Goal: Check status: Check status

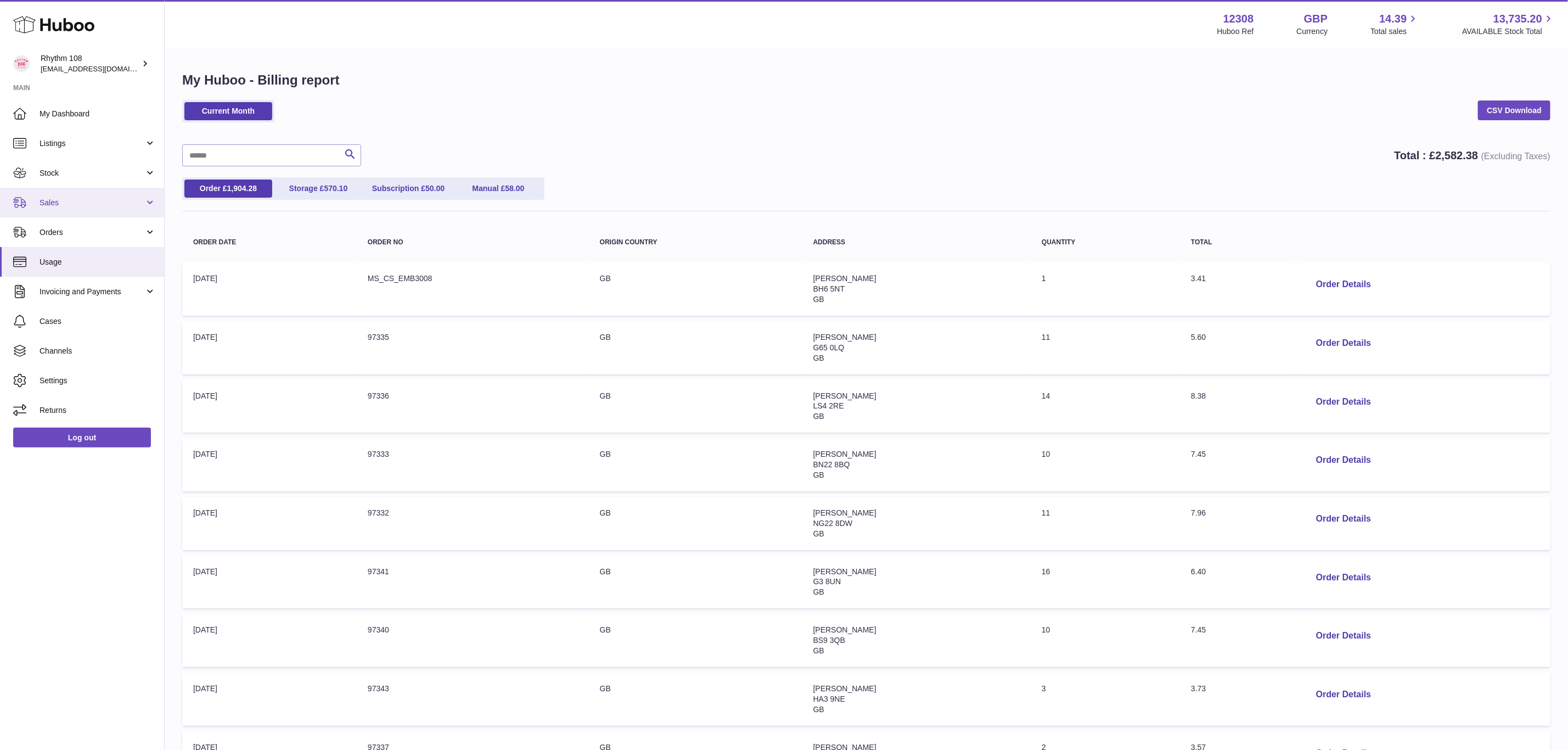
click at [56, 203] on span "Sales" at bounding box center [91, 203] width 105 height 10
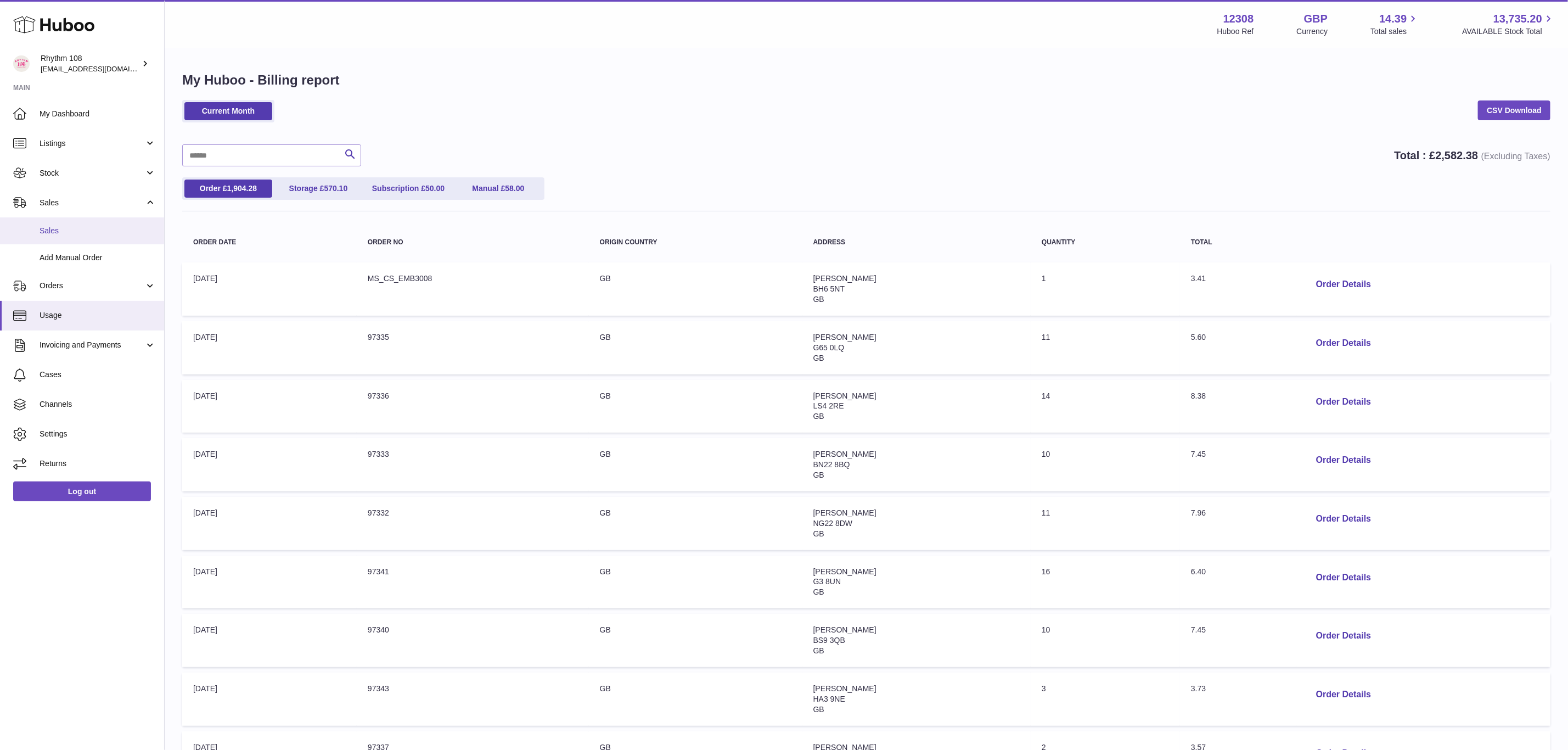
click at [58, 226] on span "Sales" at bounding box center [98, 231] width 117 height 10
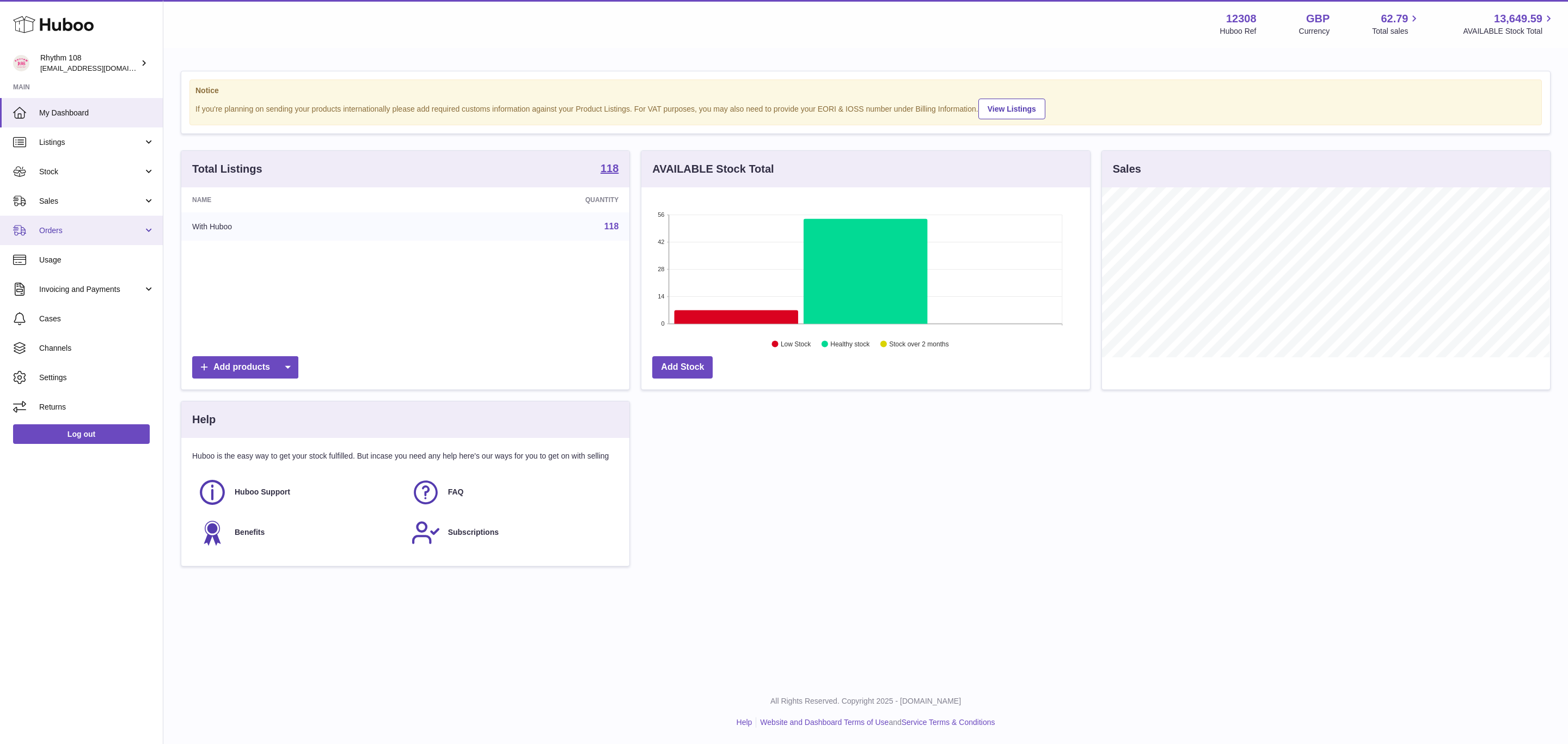
scroll to position [170, 447]
click at [60, 208] on link "Sales" at bounding box center [81, 201] width 163 height 29
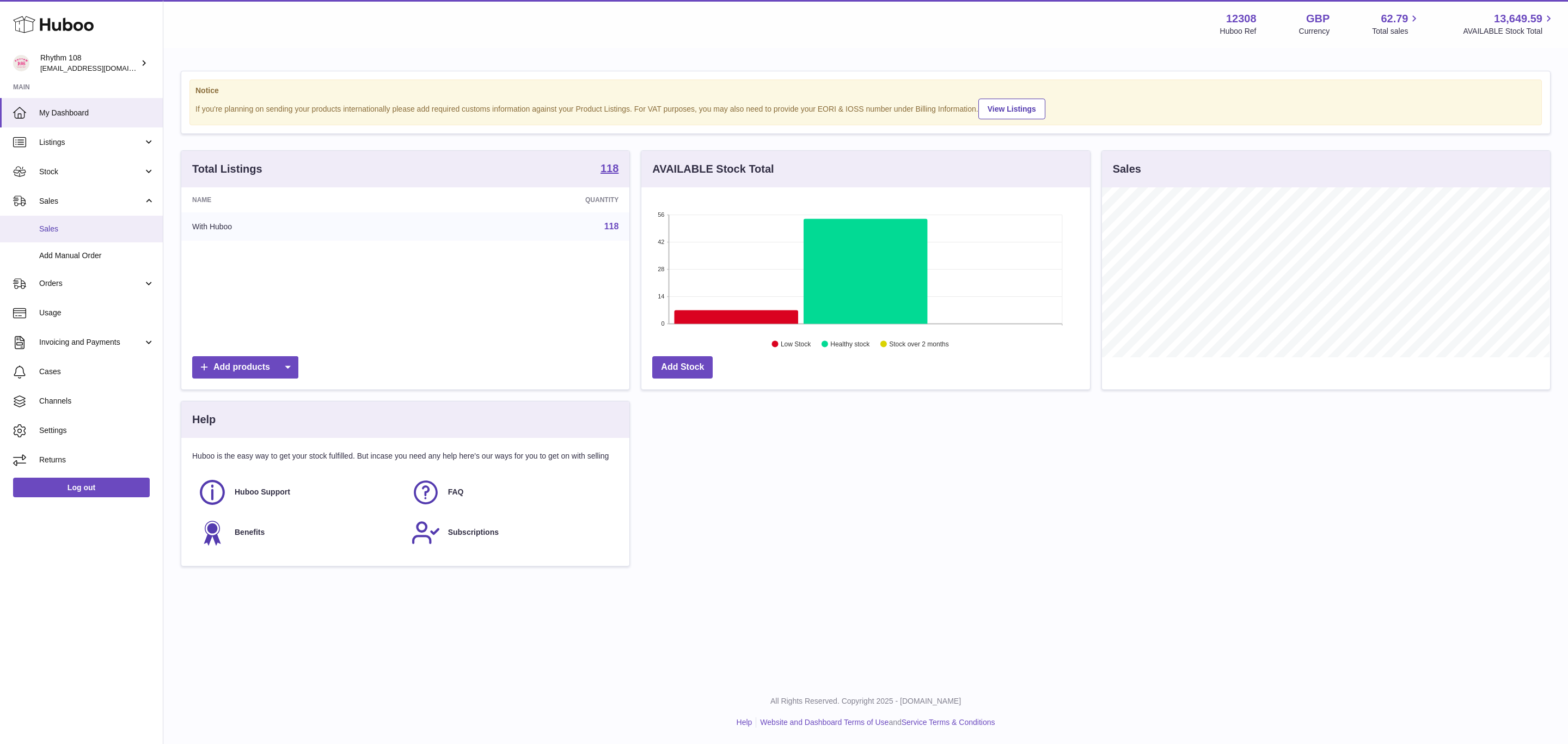
click at [75, 226] on span "Sales" at bounding box center [97, 229] width 116 height 10
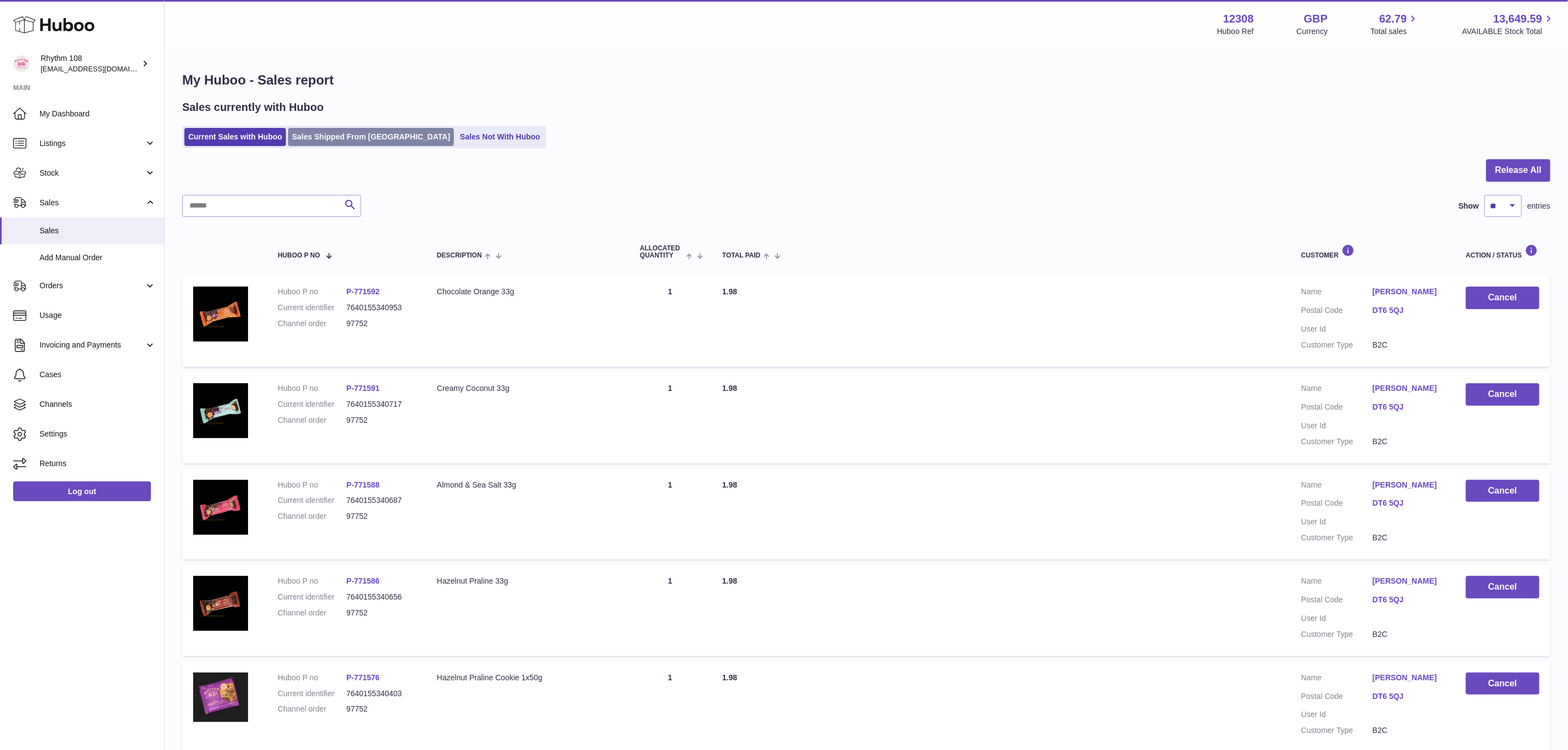
click at [346, 129] on link "Sales Shipped From Huboo" at bounding box center [371, 137] width 166 height 18
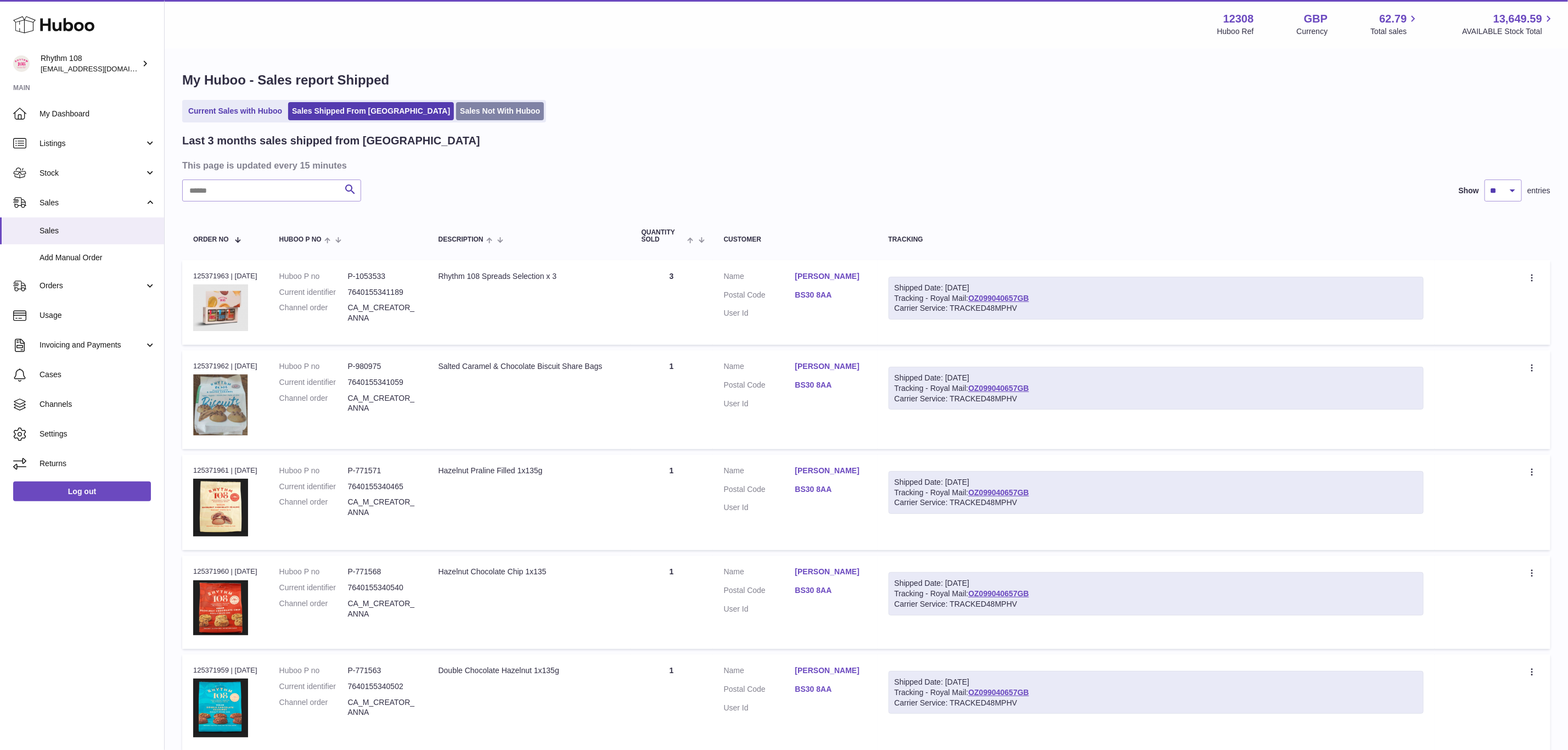
click at [456, 116] on link "Sales Not With Huboo" at bounding box center [500, 111] width 88 height 18
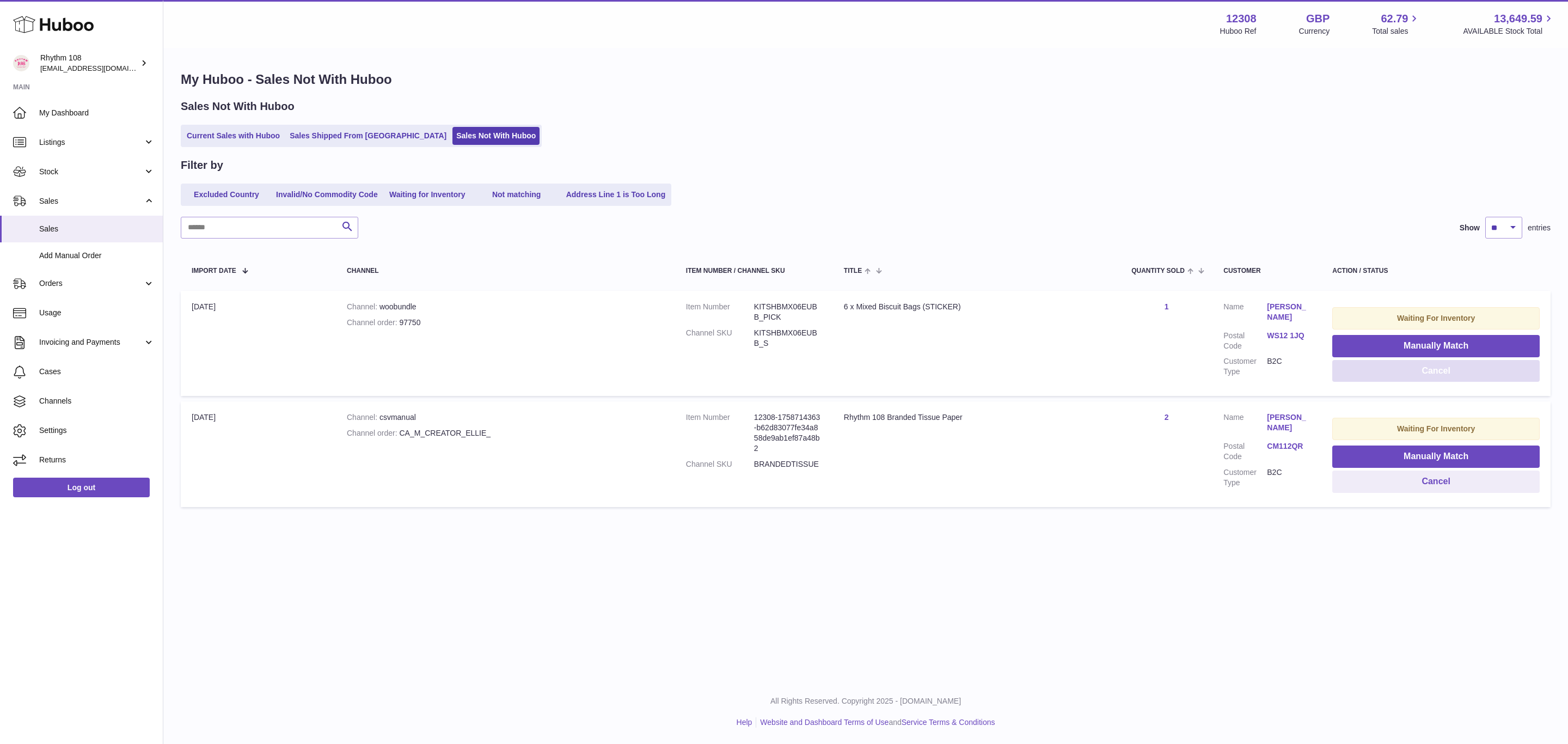
click at [1468, 369] on button "Cancel" at bounding box center [1436, 371] width 208 height 23
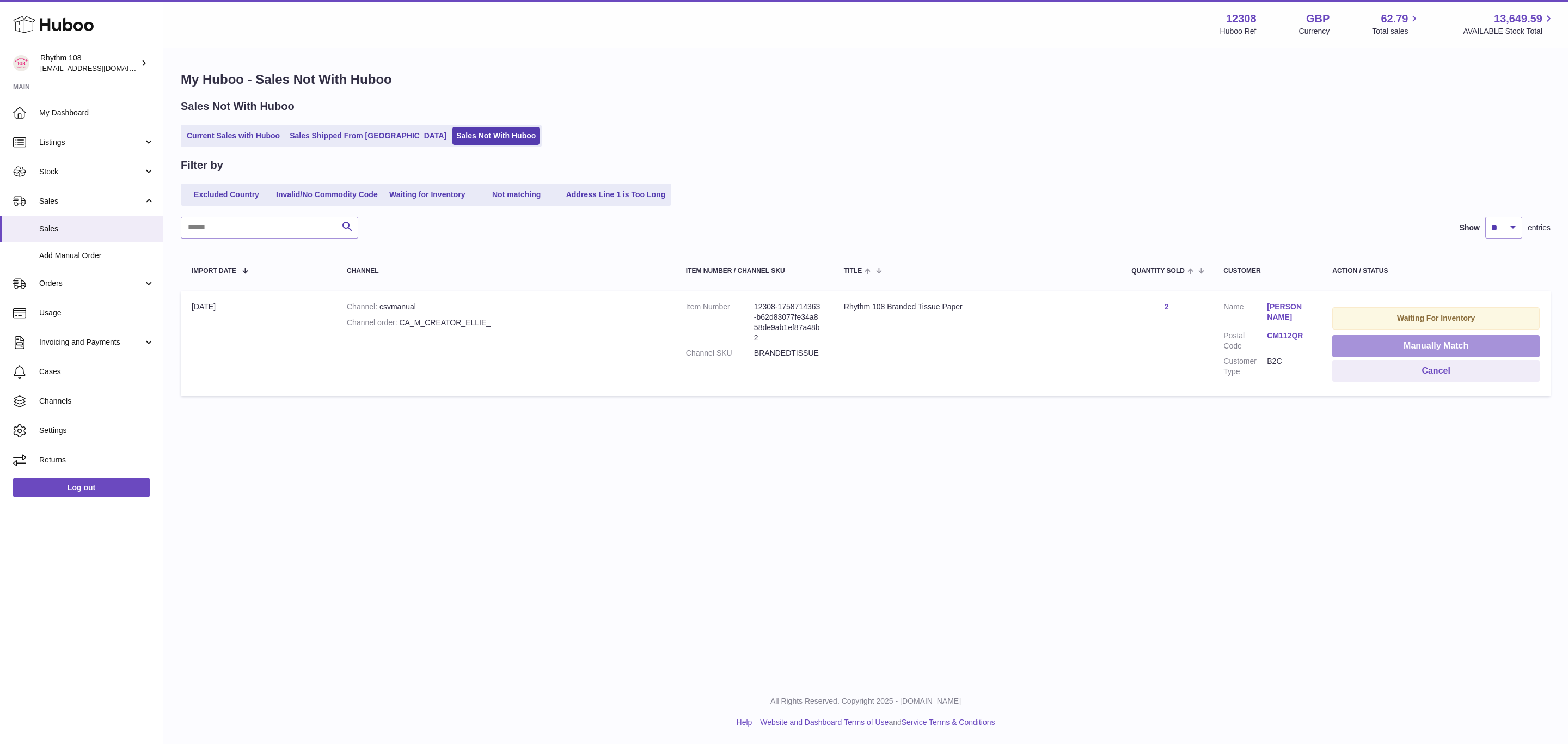
click at [1359, 337] on button "Manually Match" at bounding box center [1436, 346] width 208 height 23
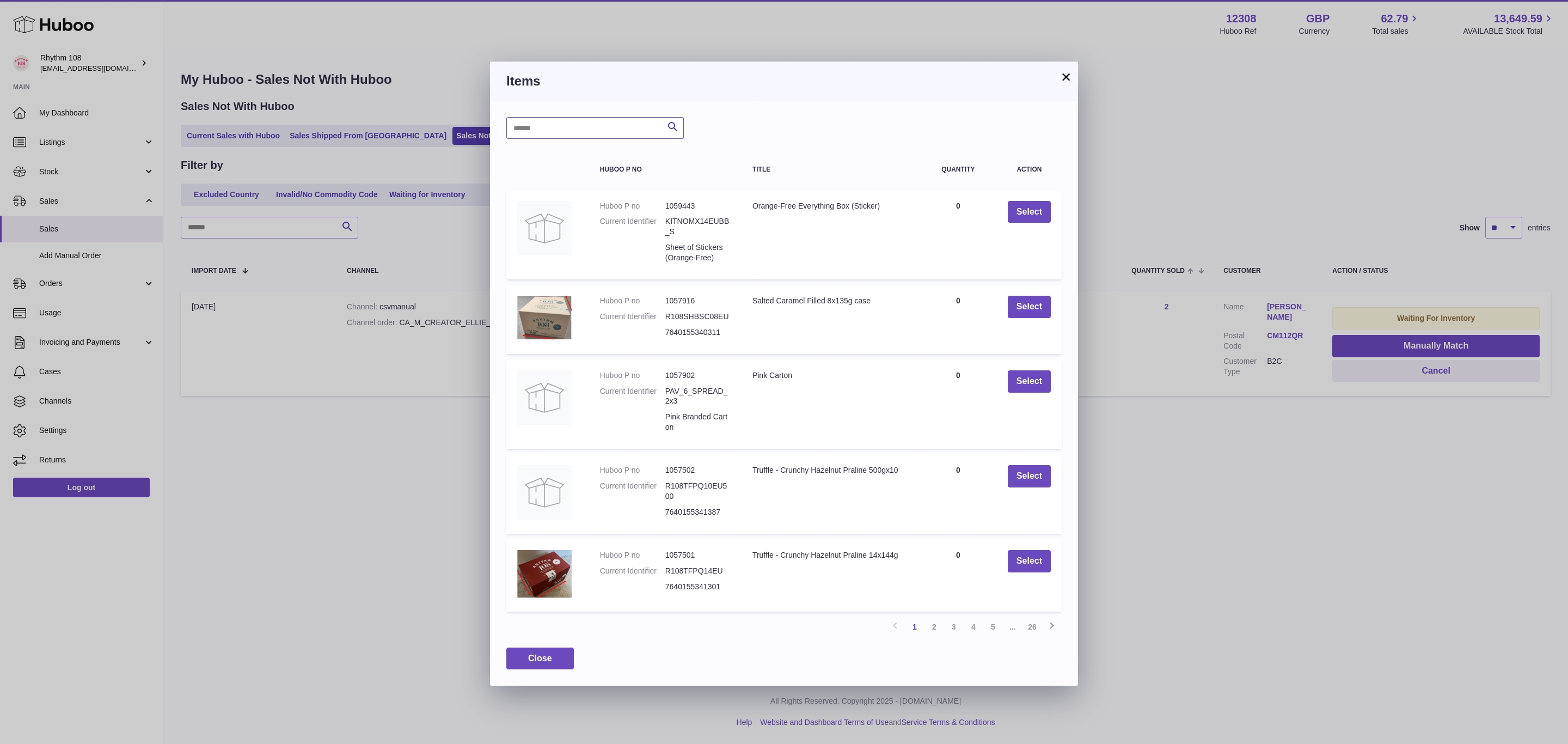
click at [565, 130] on input "text" at bounding box center [595, 128] width 178 height 22
type input "******"
click at [678, 125] on icon "submit" at bounding box center [673, 127] width 13 height 13
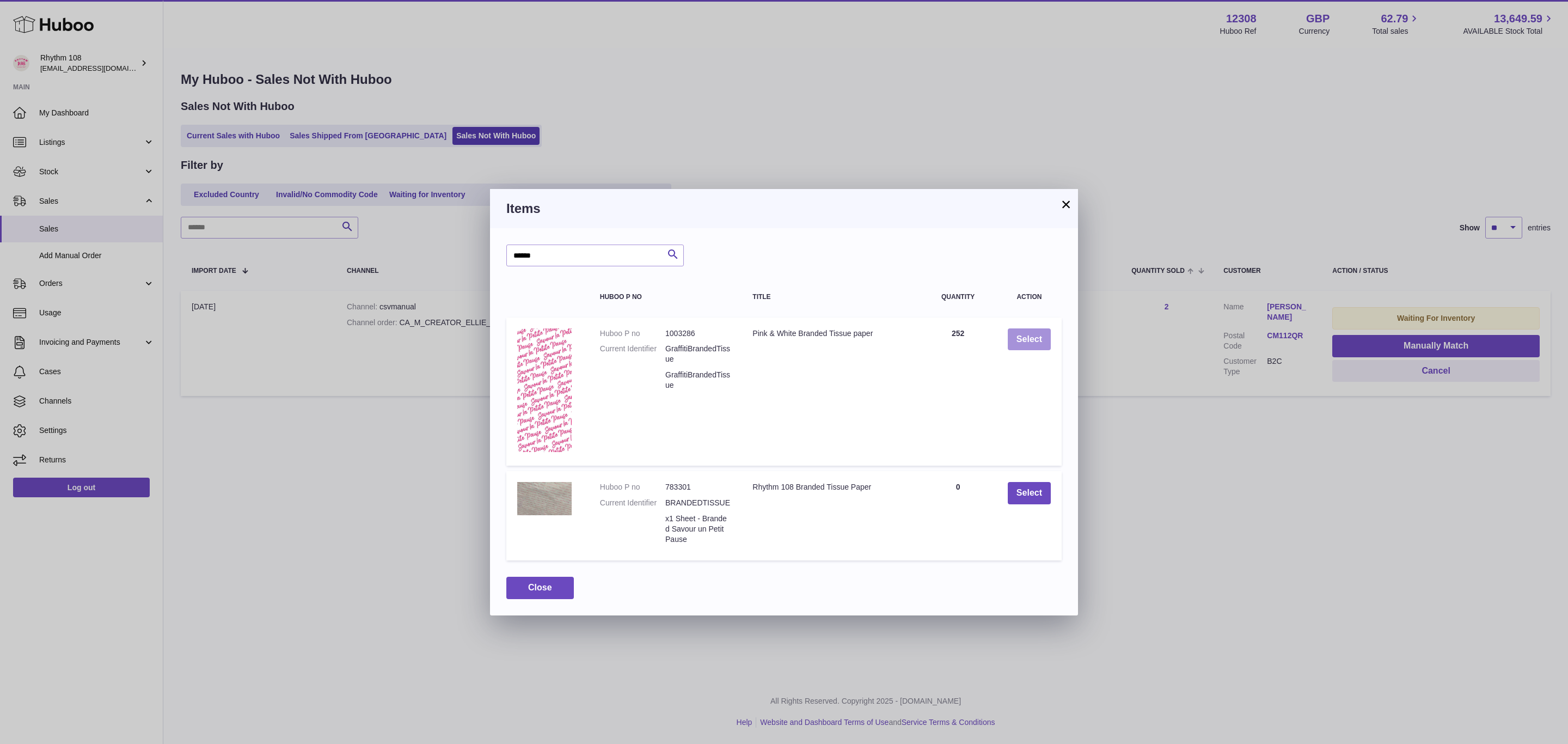
click at [1033, 345] on button "Select" at bounding box center [1029, 339] width 43 height 23
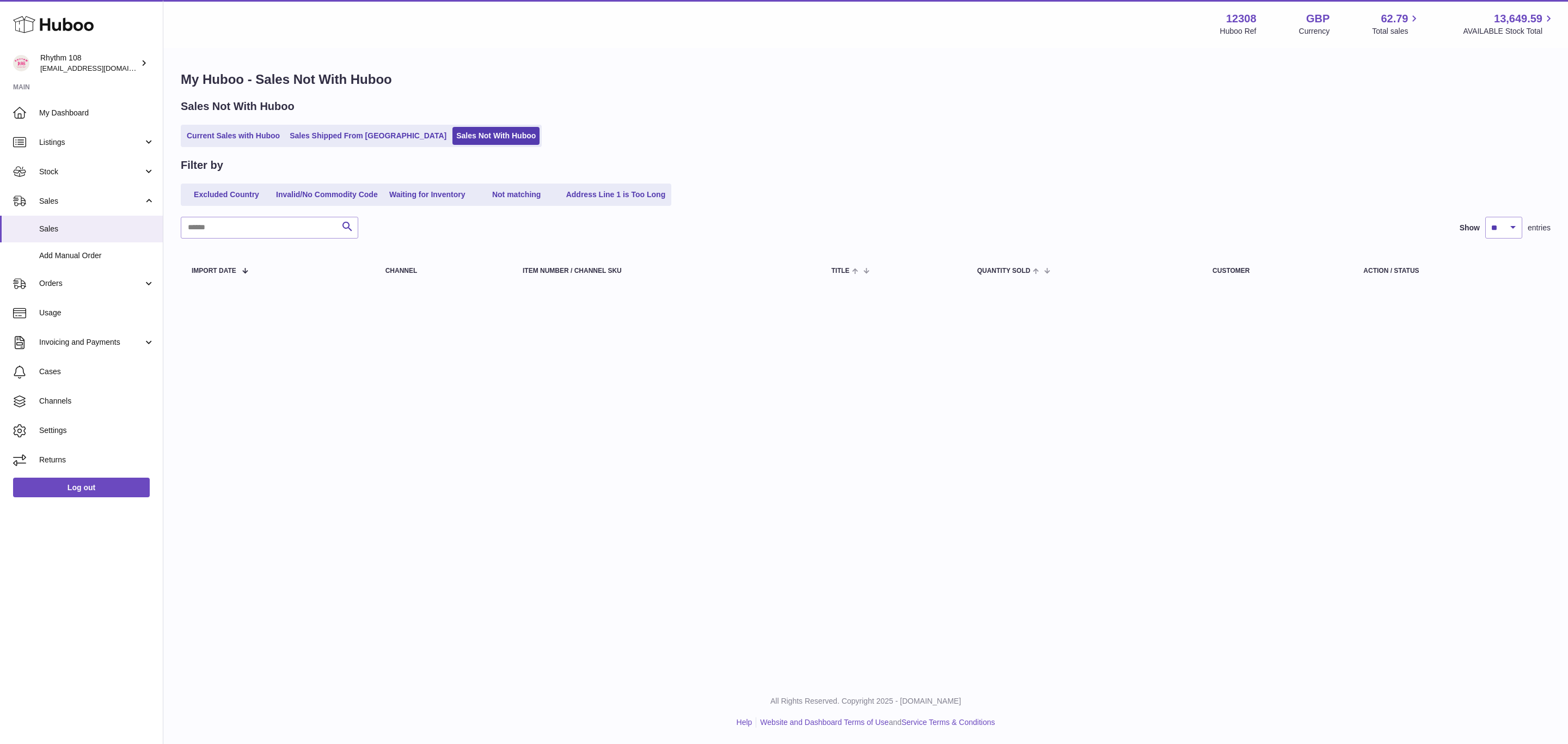
click at [993, 152] on div "My Huboo - Sales Not With Huboo Sales Not With Huboo Current Sales with Huboo S…" at bounding box center [866, 180] width 1405 height 264
click at [337, 141] on link "Sales Shipped From [GEOGRAPHIC_DATA]" at bounding box center [368, 136] width 164 height 18
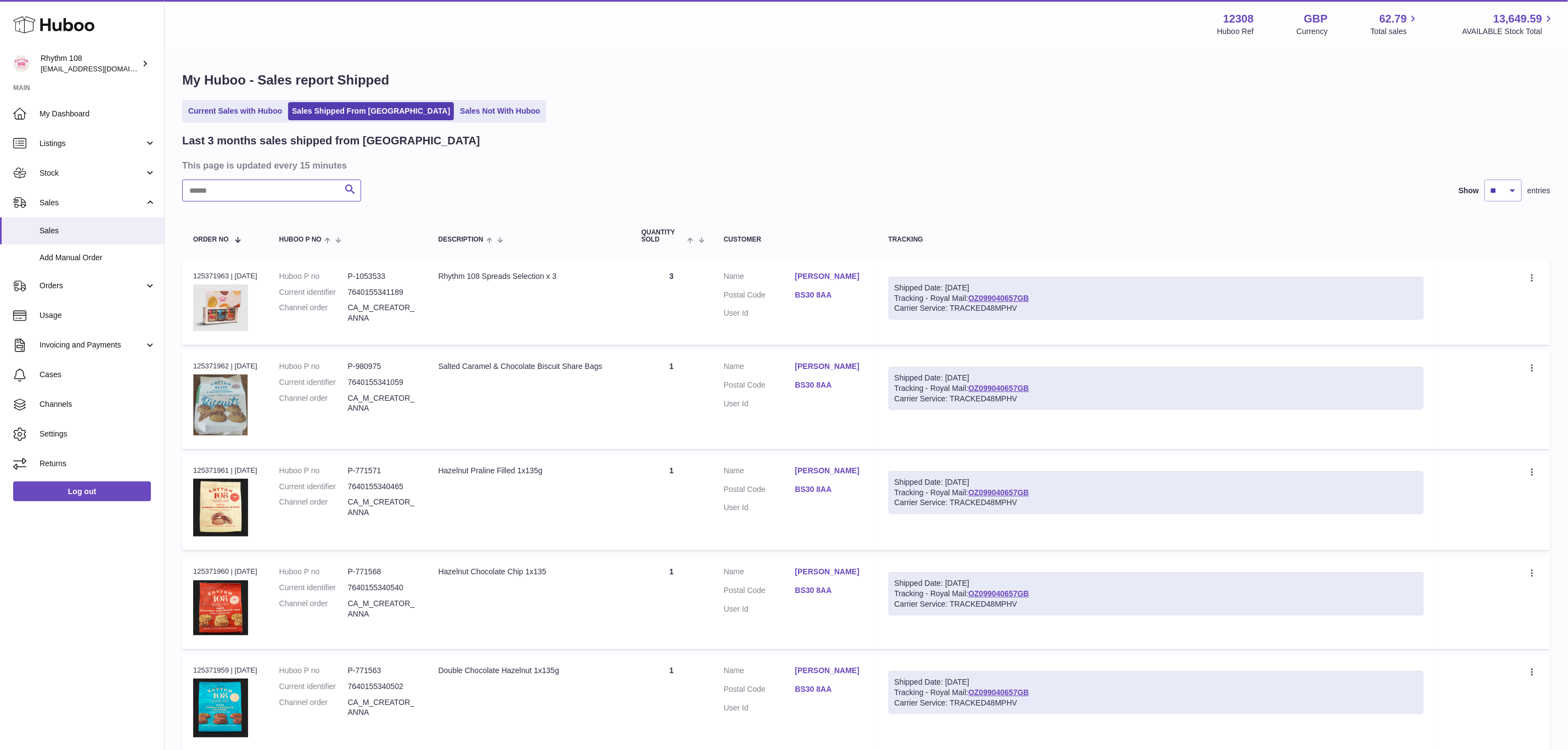
click at [229, 191] on input "text" at bounding box center [272, 190] width 179 height 22
paste input "*****"
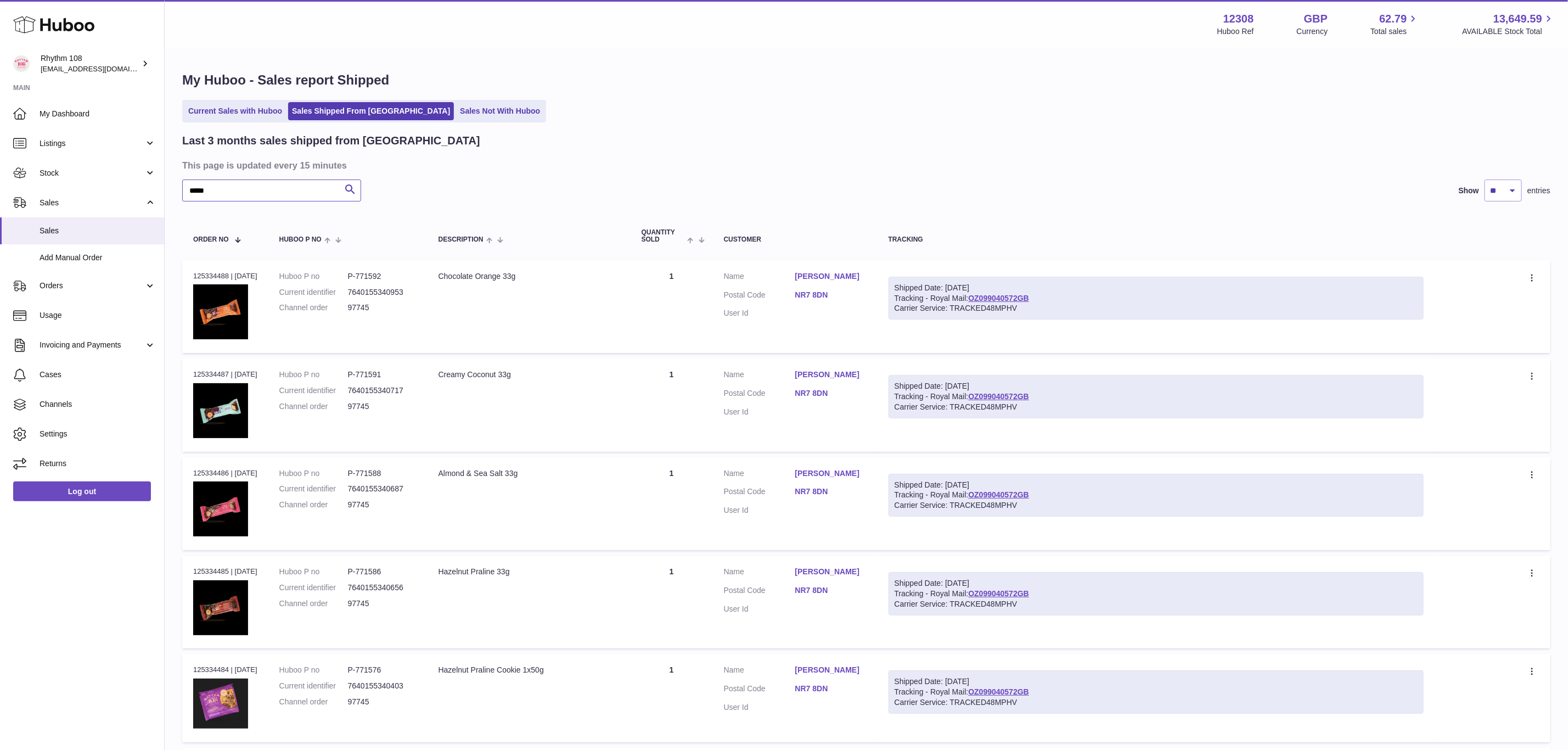
type input "*****"
click at [1027, 298] on link "OZ099040572GB" at bounding box center [998, 298] width 61 height 9
click at [814, 273] on link "[PERSON_NAME]" at bounding box center [831, 276] width 71 height 10
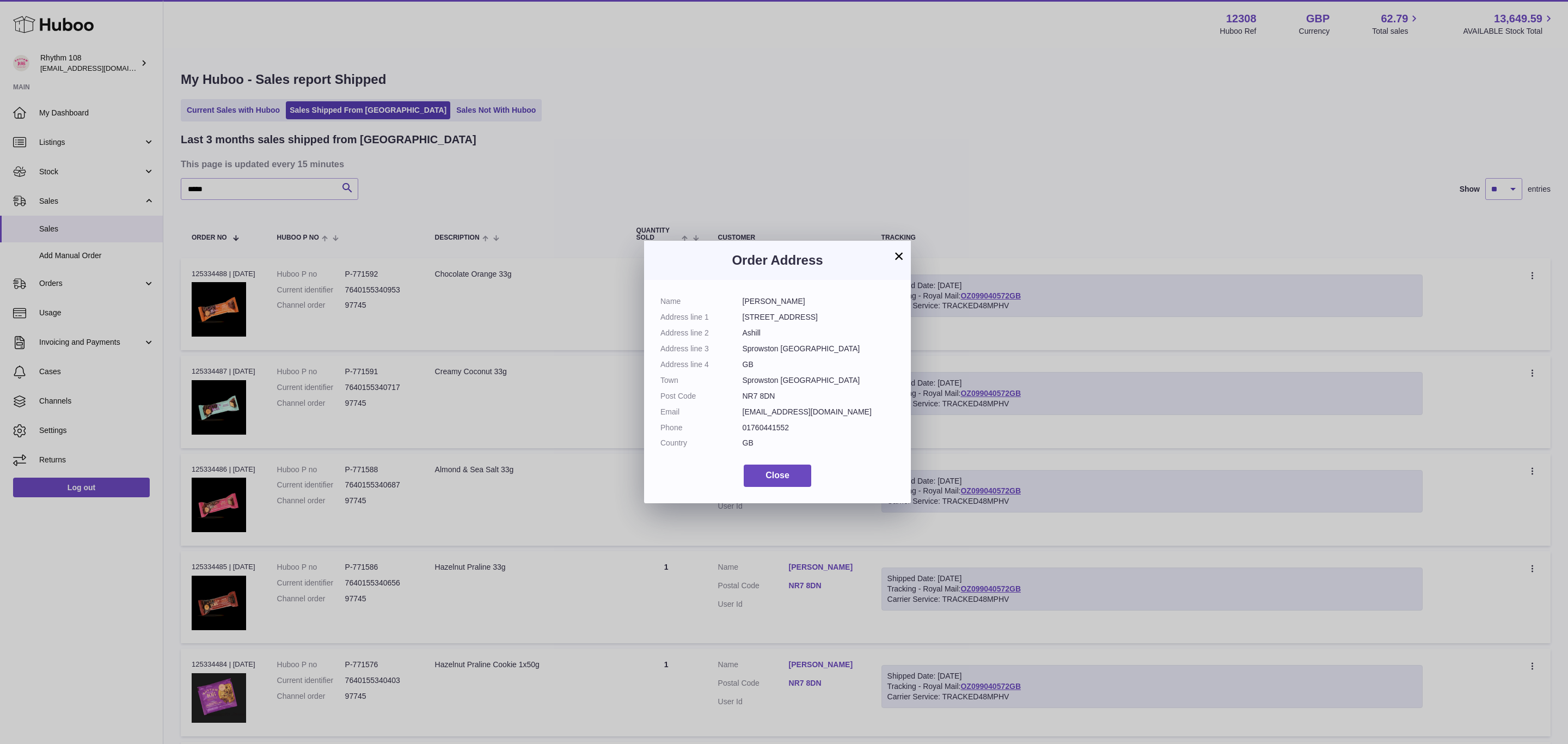
click at [898, 255] on button "×" at bounding box center [898, 256] width 13 height 13
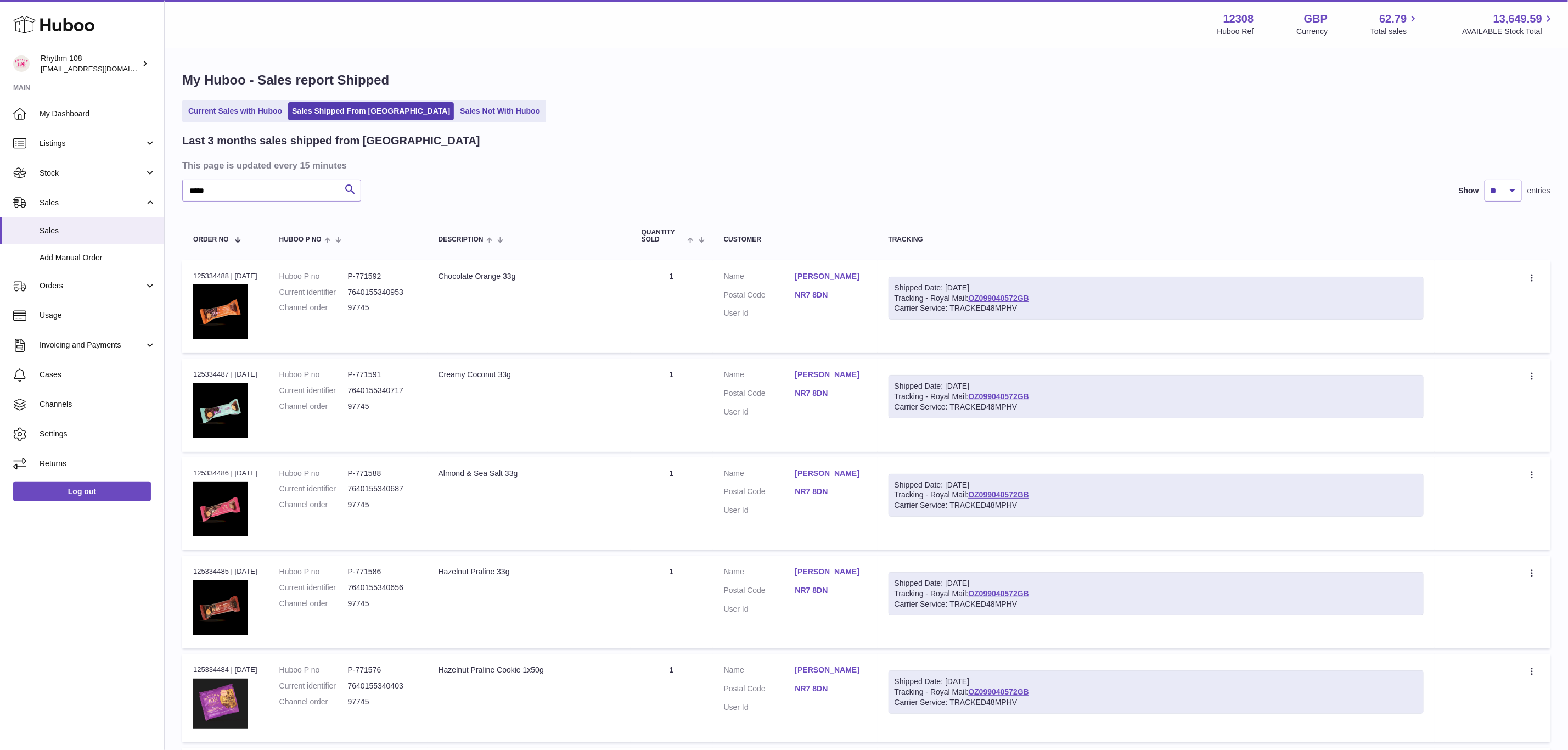
click at [1126, 226] on th "Tracking" at bounding box center [1156, 236] width 557 height 36
click at [1266, 200] on div "***** Search Show ** ** ** entries" at bounding box center [867, 190] width 1369 height 22
click at [1122, 120] on div "Current Sales with Huboo Sales Shipped From [GEOGRAPHIC_DATA] Sales Not With Hu…" at bounding box center [867, 111] width 1369 height 23
